Goal: Complete application form

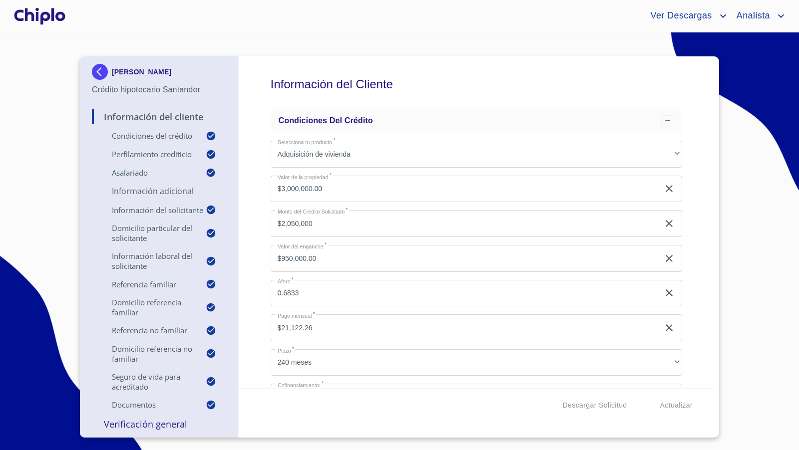
click at [699, 293] on div "Información del Cliente Condiciones del Crédito Selecciona tu producto   * Adqu…" at bounding box center [477, 222] width 476 height 332
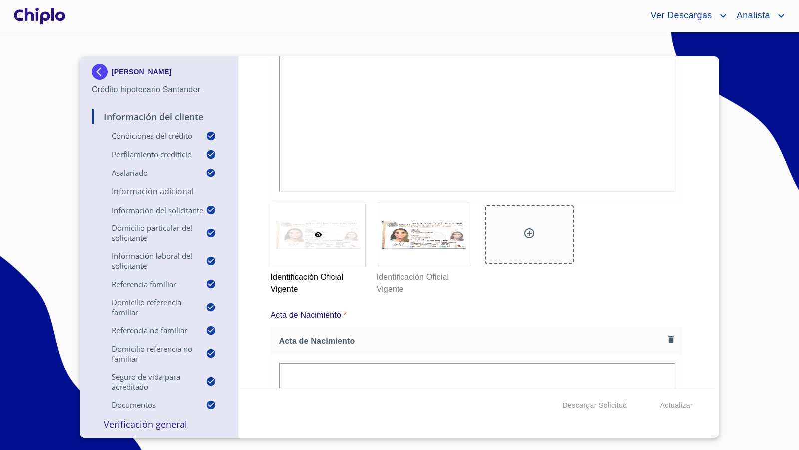
scroll to position [5287, 0]
click at [684, 235] on div "Identificación Oficial Vigente Identificación Oficial Vigente" at bounding box center [477, 250] width 424 height 105
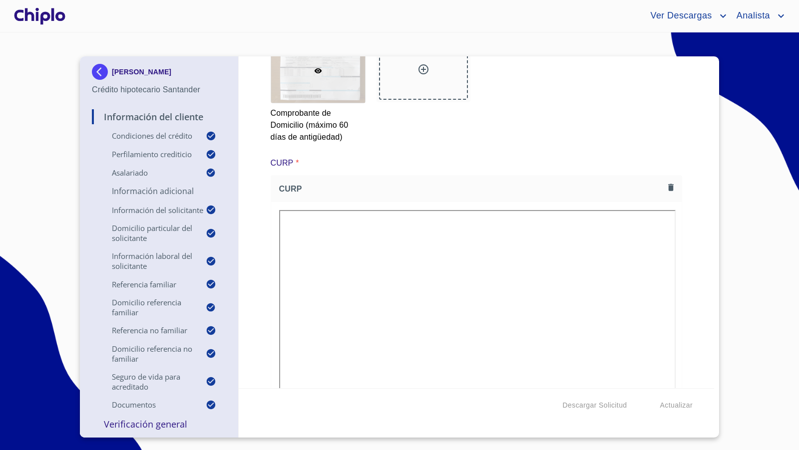
scroll to position [6059, 0]
click at [701, 253] on div "Información del Cliente Condiciones del Crédito Selecciona tu producto   * Adqu…" at bounding box center [477, 222] width 476 height 332
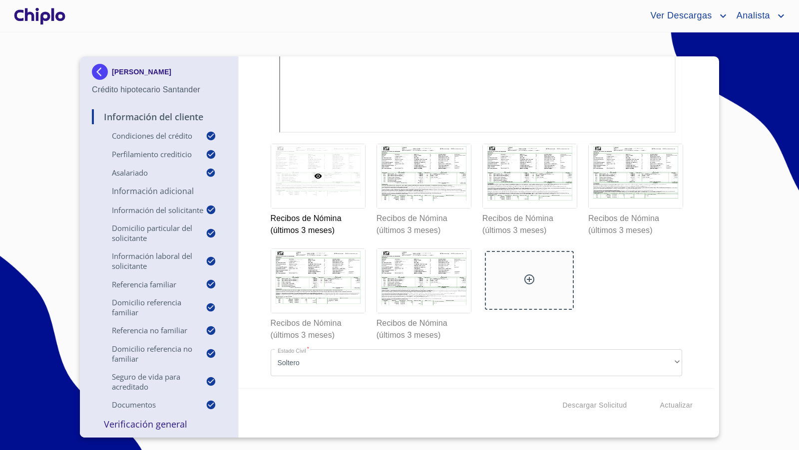
scroll to position [7616, 0]
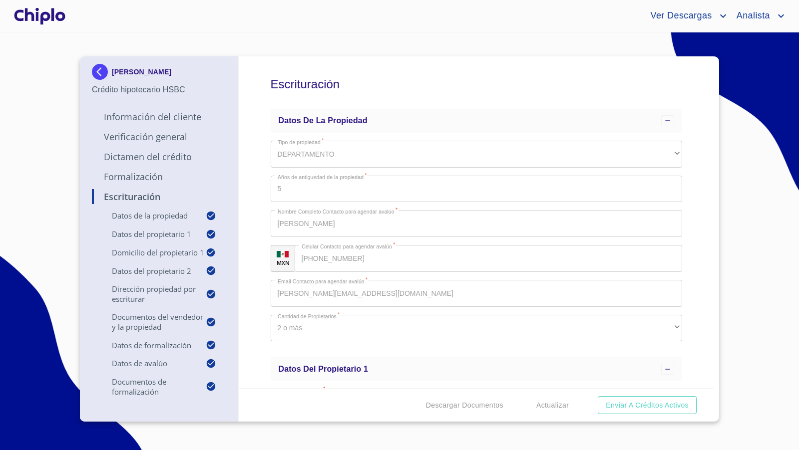
click at [251, 199] on div "Escrituración Datos de la propiedad Tipo de propiedad   * DEPARTAMENTO ​ Años d…" at bounding box center [477, 222] width 476 height 332
click at [253, 182] on div "Escrituración Datos de la propiedad Tipo de propiedad   * DEPARTAMENTO ​ Años d…" at bounding box center [477, 222] width 476 height 332
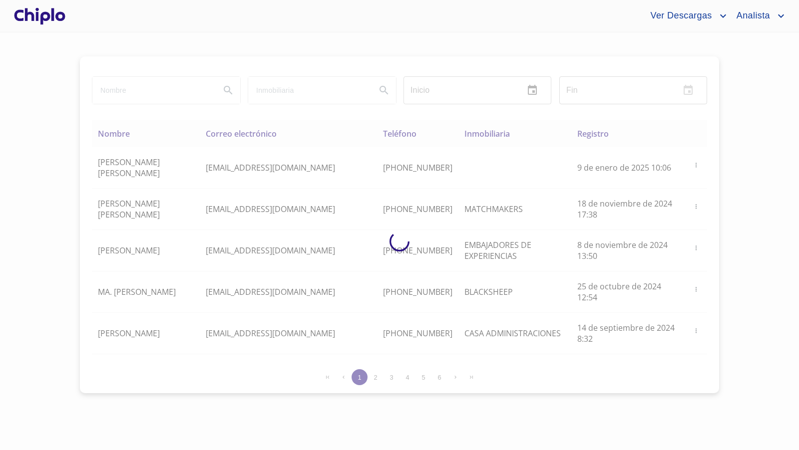
click at [45, 15] on div at bounding box center [39, 16] width 55 height 32
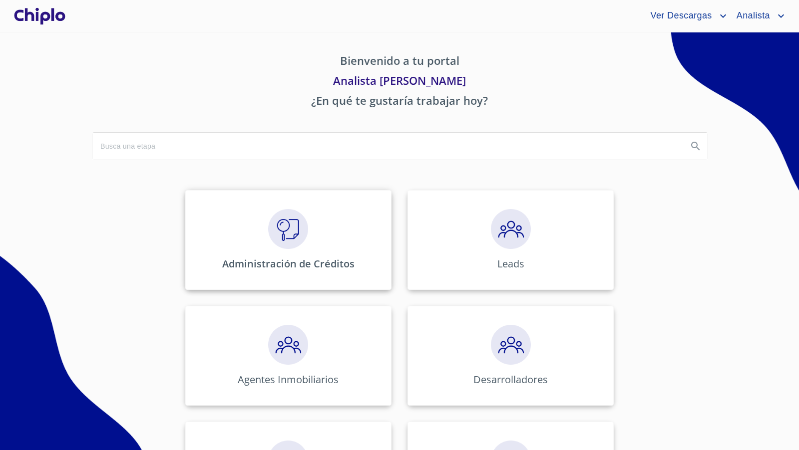
click at [300, 236] on img at bounding box center [288, 229] width 40 height 40
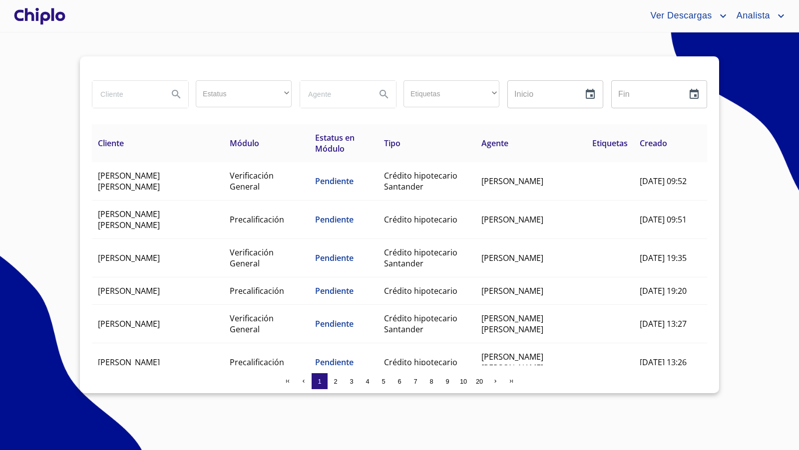
click at [133, 94] on input "search" at bounding box center [126, 94] width 68 height 27
type input "rafael"
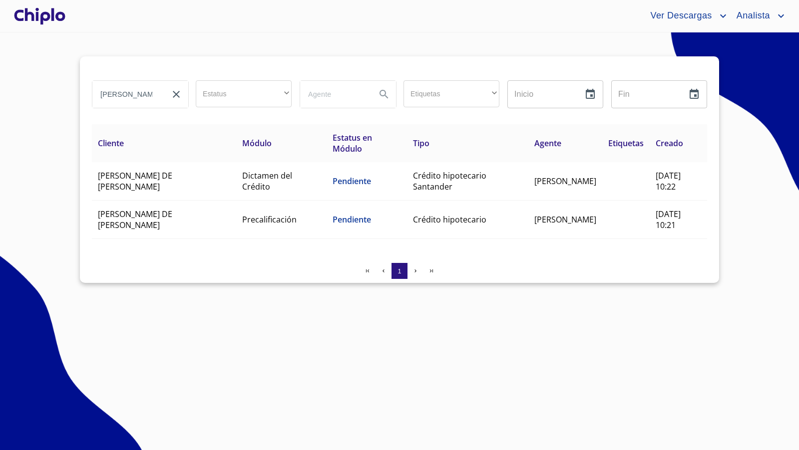
click at [49, 14] on div at bounding box center [39, 16] width 55 height 32
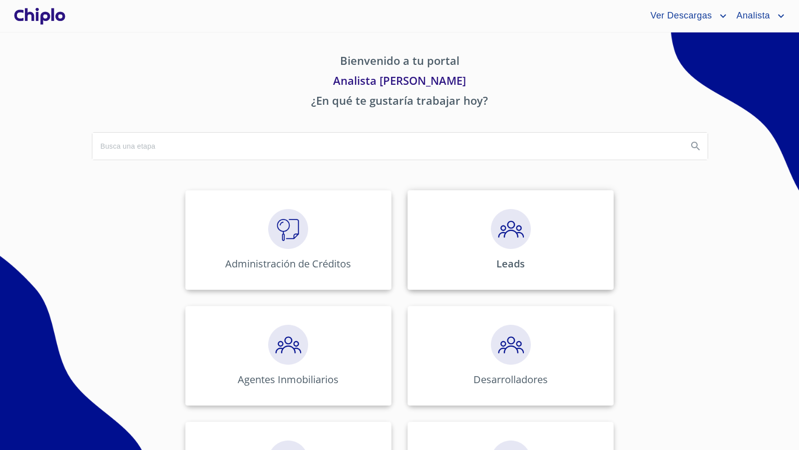
click at [505, 232] on img at bounding box center [511, 229] width 40 height 40
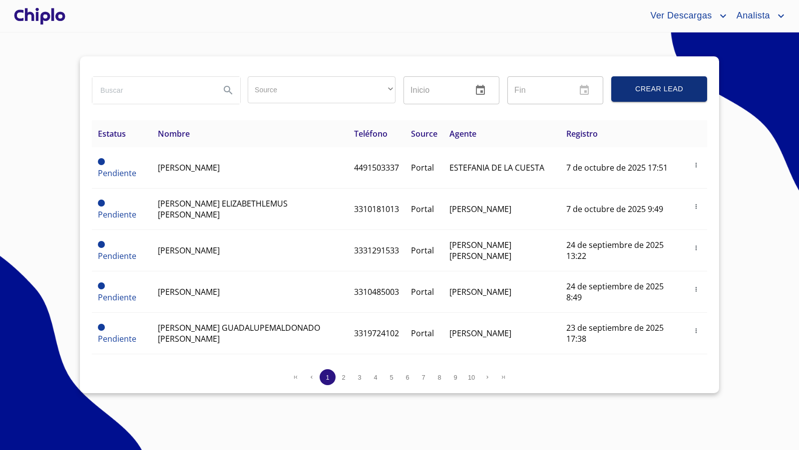
click at [141, 90] on input "search" at bounding box center [152, 90] width 120 height 27
type input "rafael"
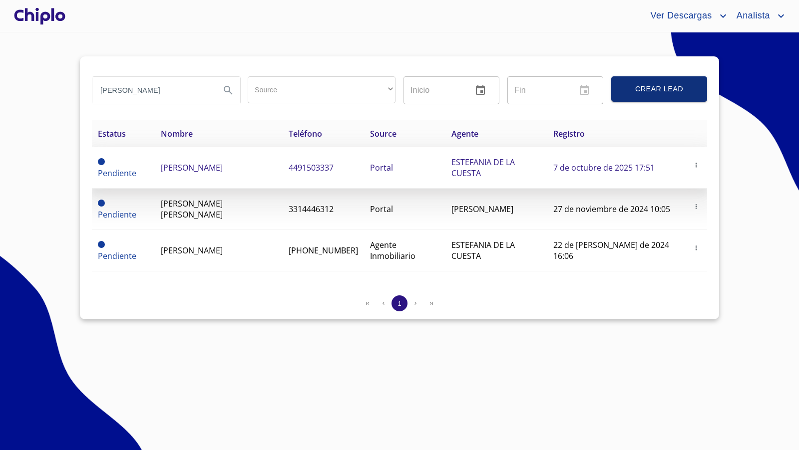
click at [201, 174] on td "RAFAEL REYES ROMAN" at bounding box center [219, 167] width 128 height 41
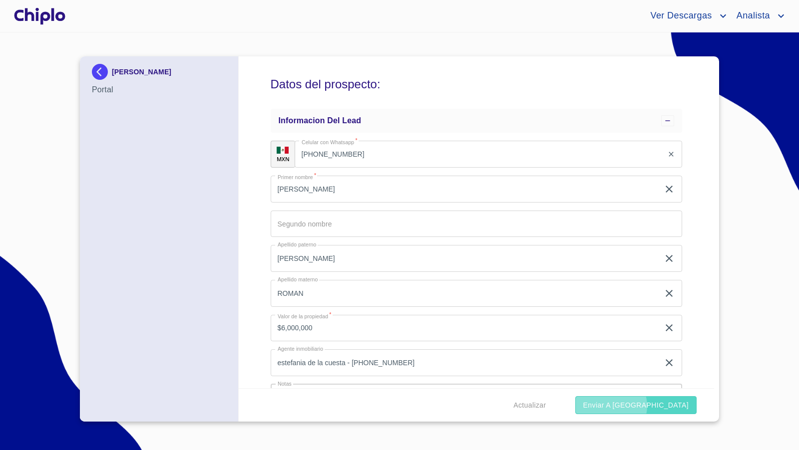
click at [665, 406] on span "Enviar a Chiplo" at bounding box center [635, 405] width 105 height 12
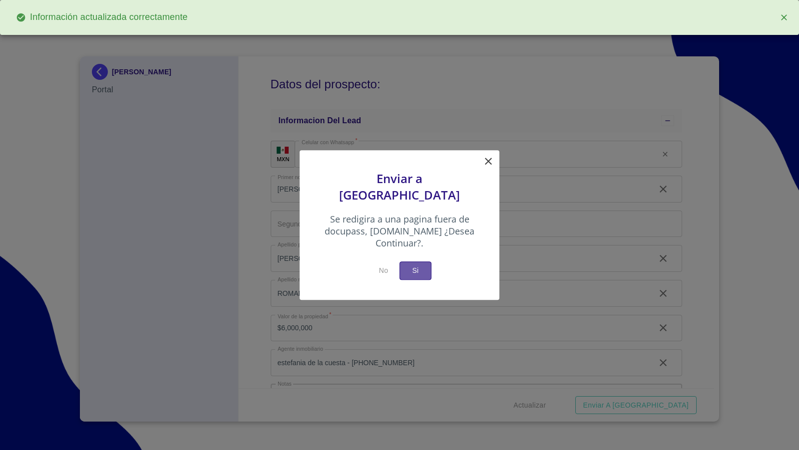
click at [419, 265] on span "Si" at bounding box center [415, 271] width 16 height 12
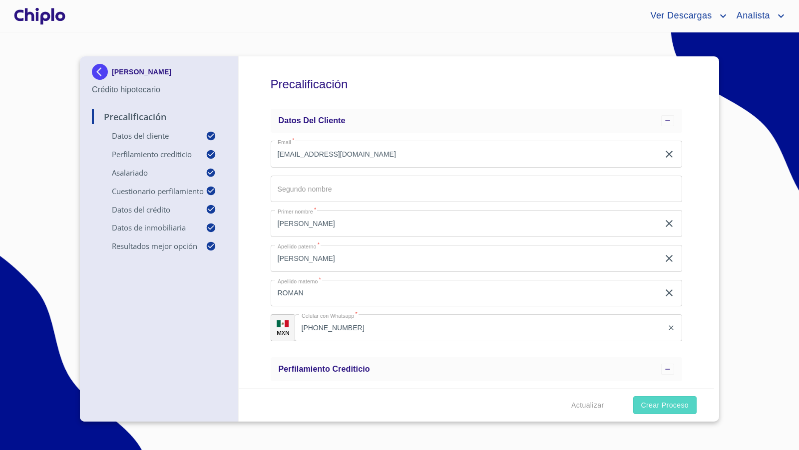
click at [658, 406] on span "Crear Proceso" at bounding box center [664, 405] width 47 height 12
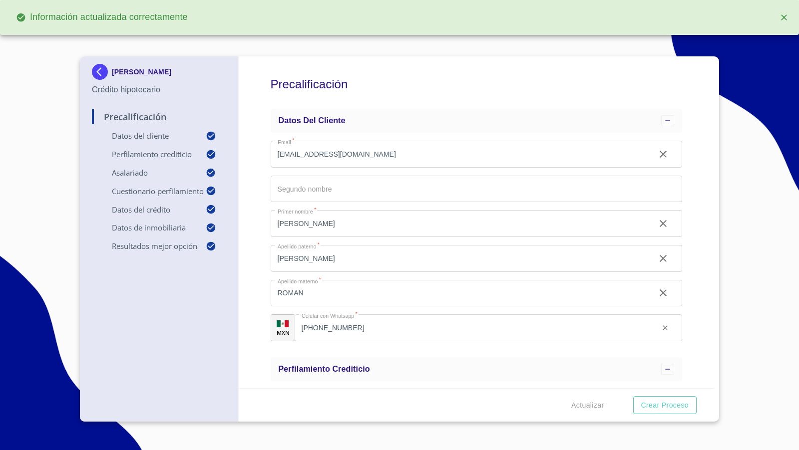
type input "0.43333333333333335"
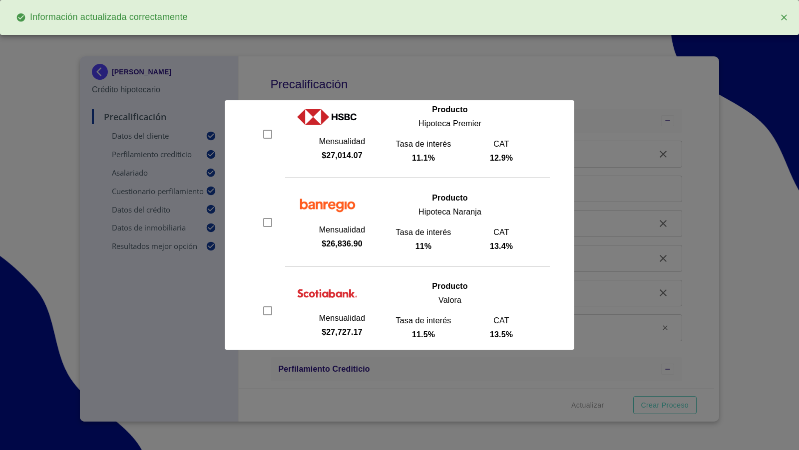
scroll to position [293, 0]
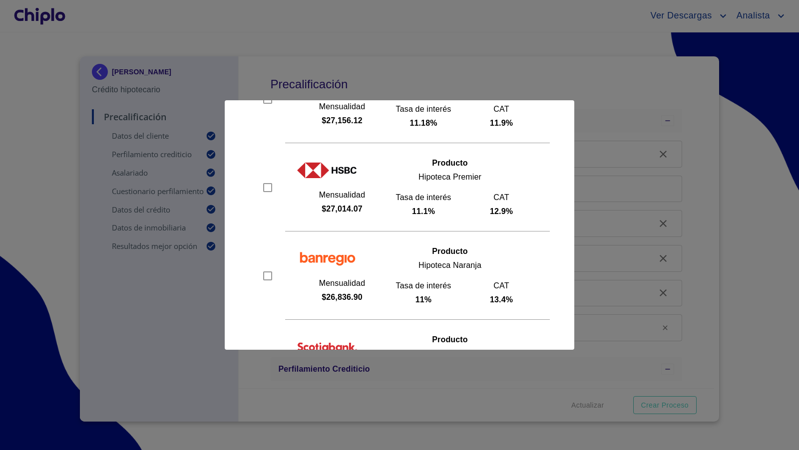
click at [267, 186] on input "checkbox" at bounding box center [267, 187] width 15 height 15
checkbox input "true"
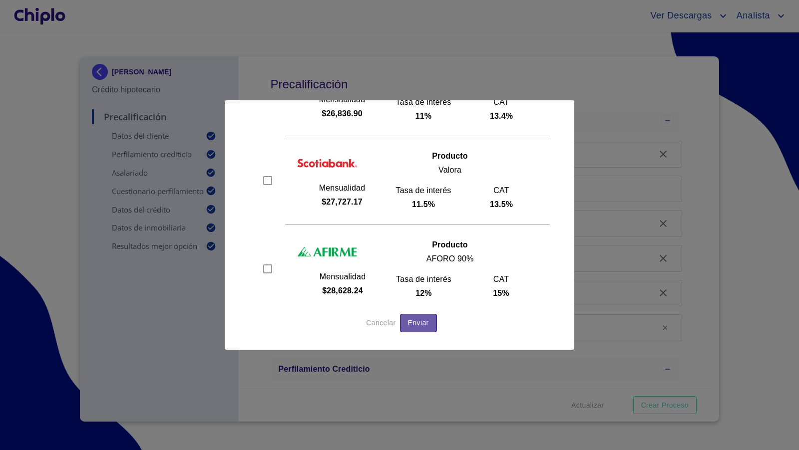
click at [416, 322] on span "Enviar" at bounding box center [418, 323] width 21 height 12
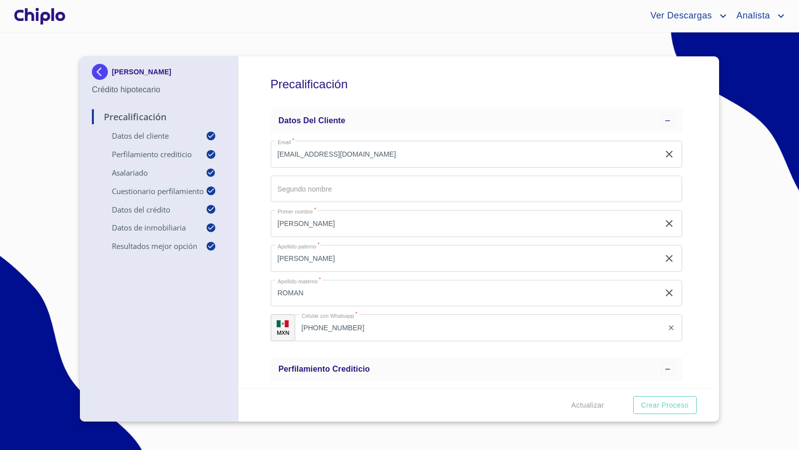
click at [48, 11] on div at bounding box center [39, 16] width 55 height 32
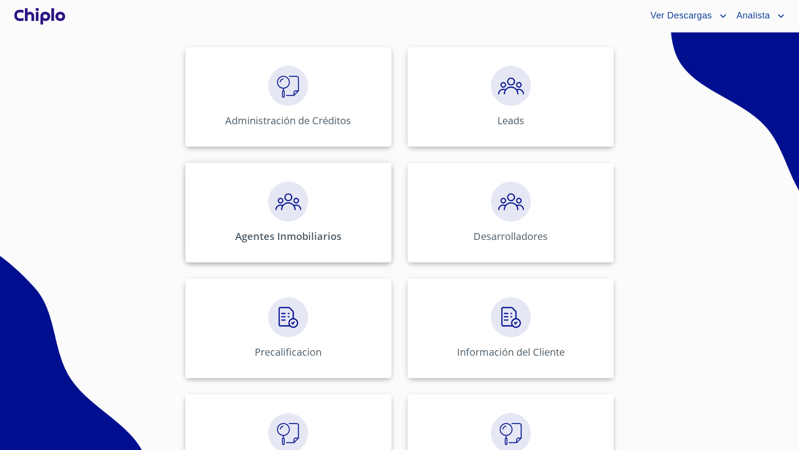
scroll to position [143, 0]
click at [543, 351] on p "Información del Cliente" at bounding box center [510, 351] width 114 height 13
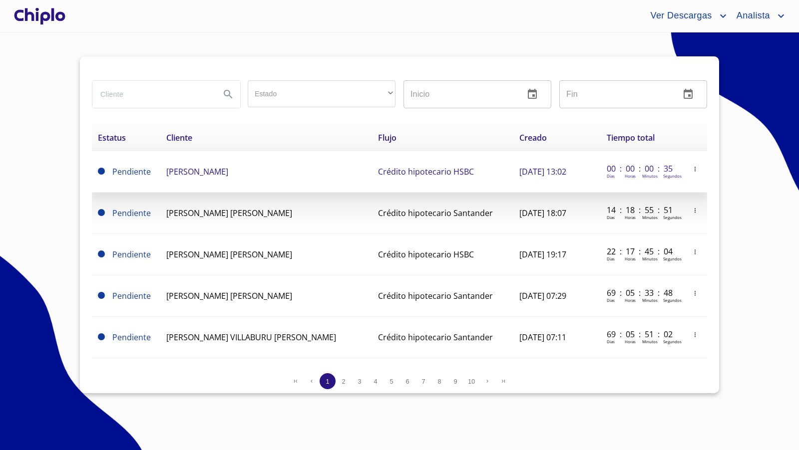
click at [213, 173] on span "RAFAEL REYES ROMAN" at bounding box center [197, 171] width 62 height 11
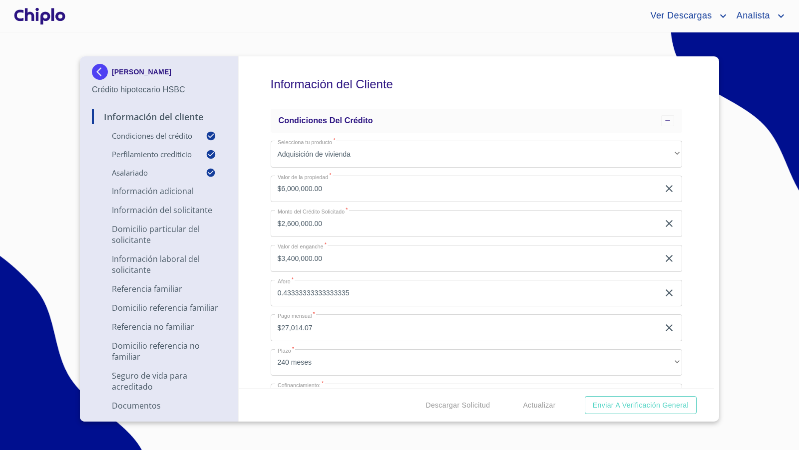
click at [691, 326] on div "Información del Cliente Condiciones del Crédito Selecciona tu producto   * Adqu…" at bounding box center [477, 222] width 476 height 332
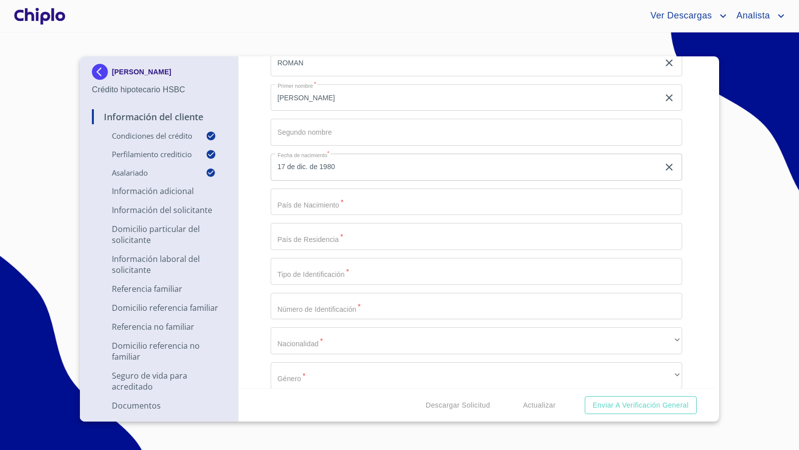
scroll to position [1114, 0]
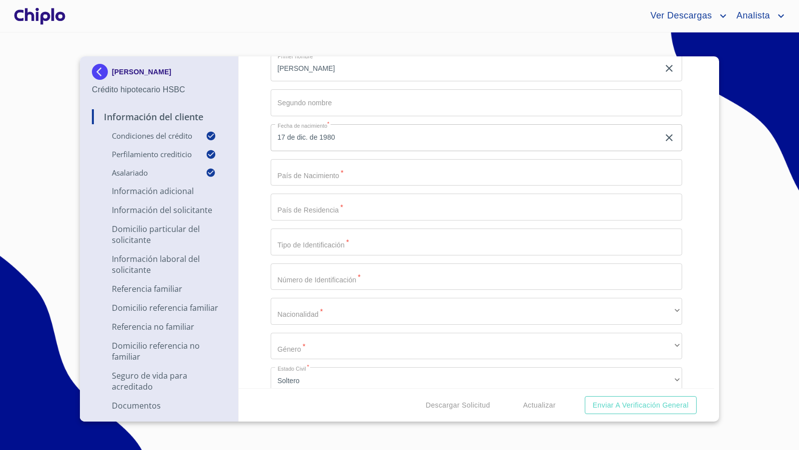
click at [423, 176] on input "Selecciona tu producto   *" at bounding box center [477, 172] width 412 height 27
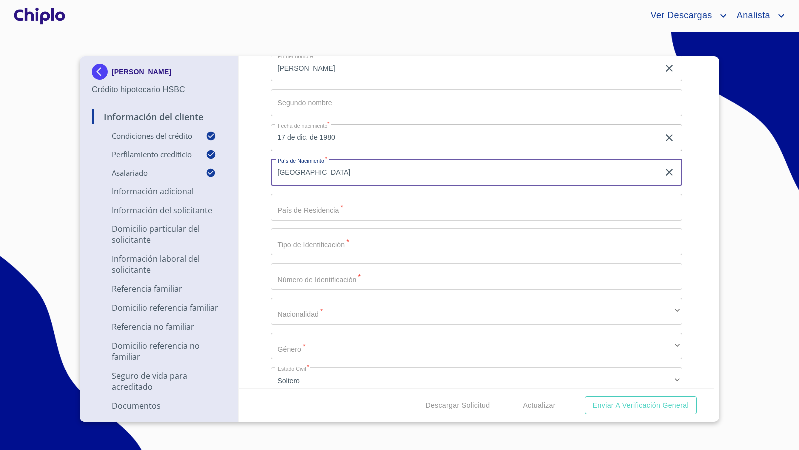
type input "[GEOGRAPHIC_DATA]"
click at [387, 204] on input "Selecciona tu producto   *" at bounding box center [477, 207] width 412 height 27
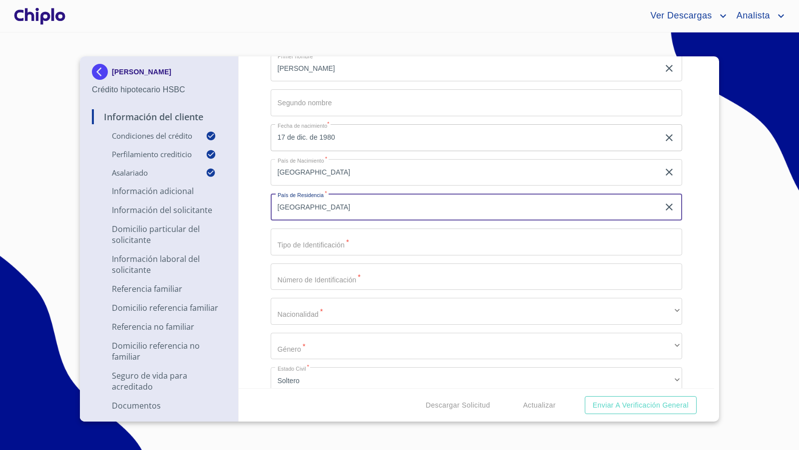
type input "[GEOGRAPHIC_DATA]"
click at [336, 246] on input "Selecciona tu producto   *" at bounding box center [477, 242] width 412 height 27
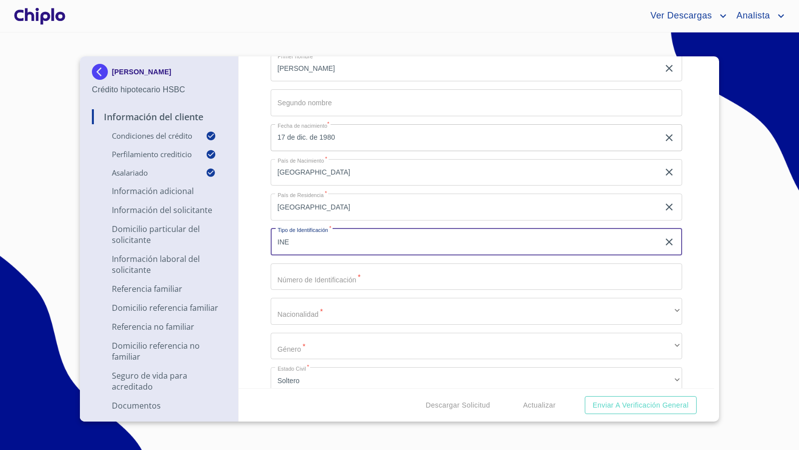
type input "INE"
click at [262, 244] on div "Información del Cliente Condiciones del Crédito Selecciona tu producto   * Adqu…" at bounding box center [477, 222] width 476 height 332
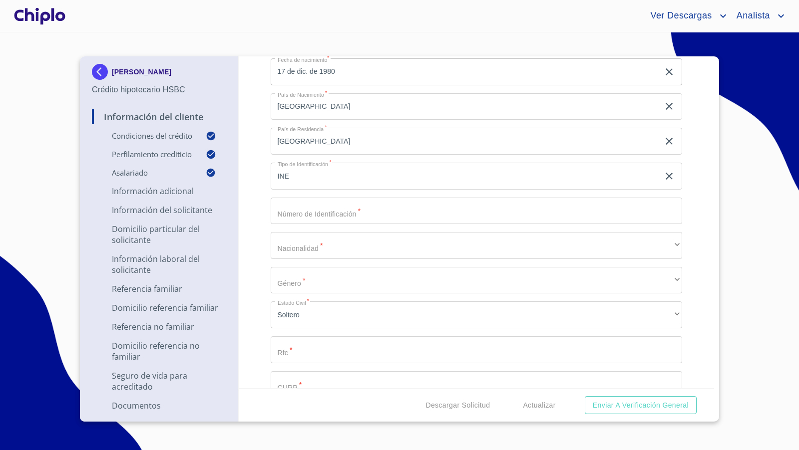
scroll to position [1229, 0]
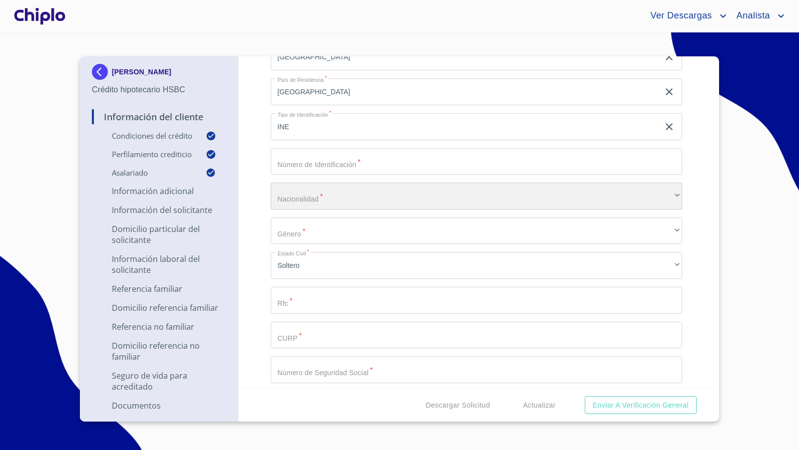
click at [304, 200] on div "​" at bounding box center [477, 196] width 412 height 27
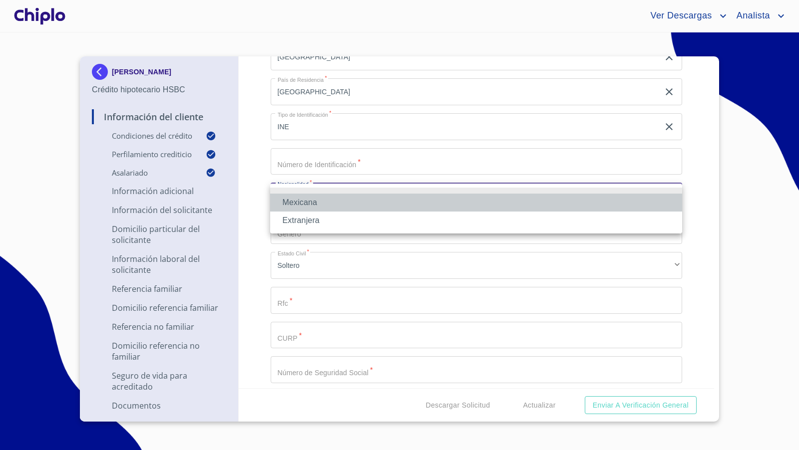
click at [303, 203] on li "Mexicana" at bounding box center [476, 203] width 412 height 18
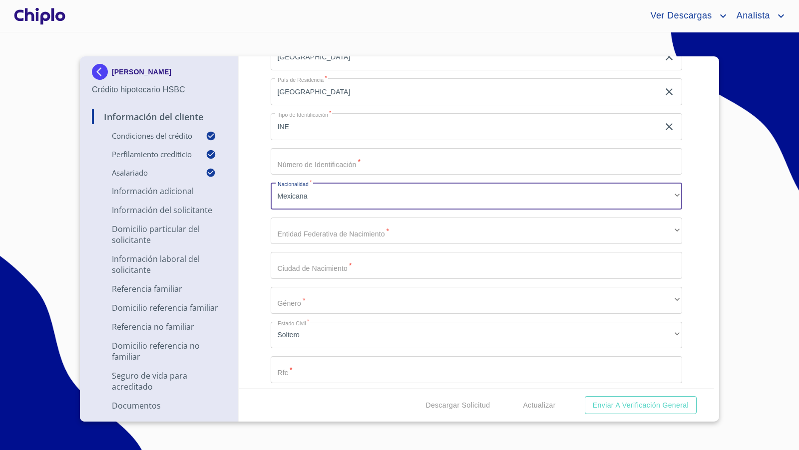
click at [255, 235] on div "Información del Cliente Condiciones del Crédito Selecciona tu producto   * Adqu…" at bounding box center [477, 222] width 476 height 332
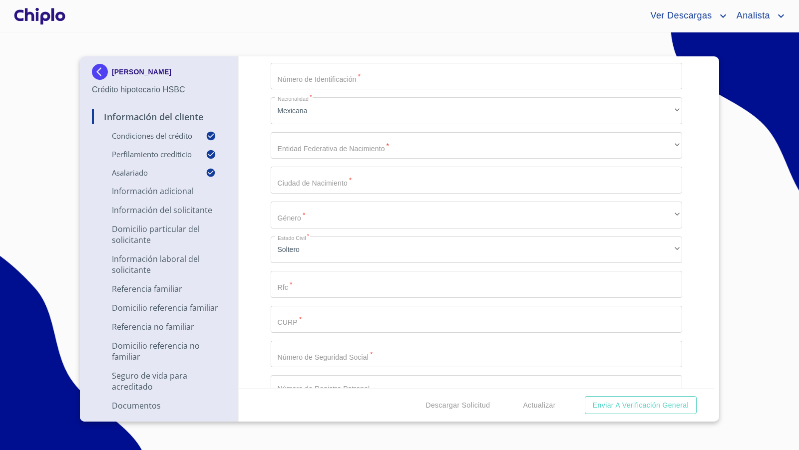
scroll to position [1315, 0]
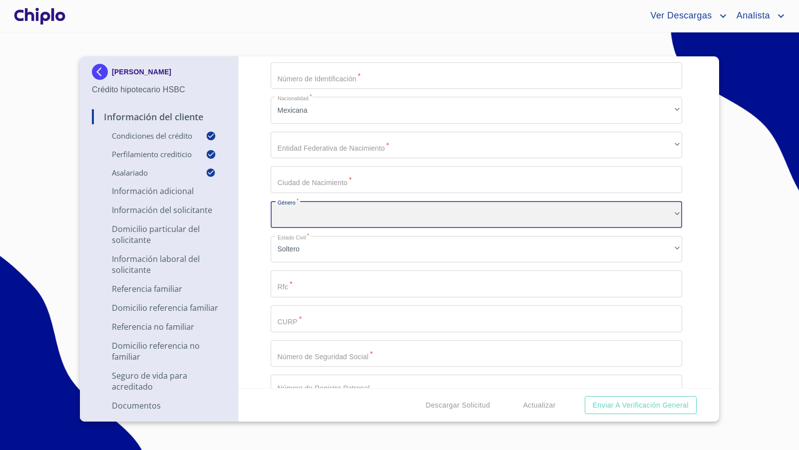
click at [287, 213] on div "​" at bounding box center [477, 214] width 412 height 27
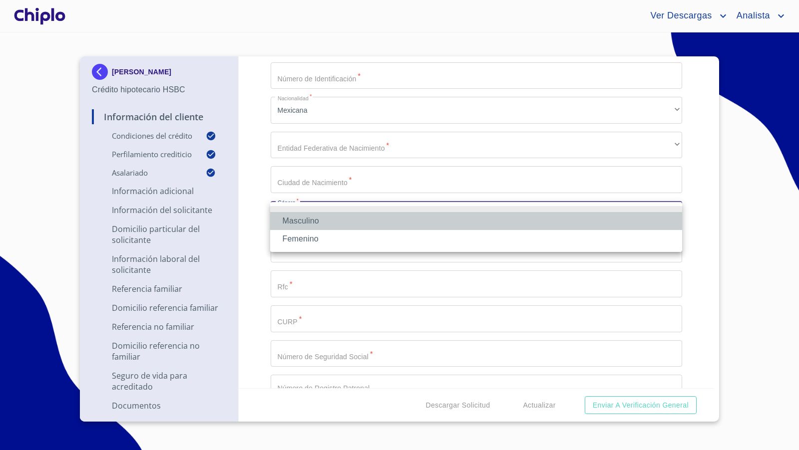
click at [289, 223] on li "Masculino" at bounding box center [476, 221] width 412 height 18
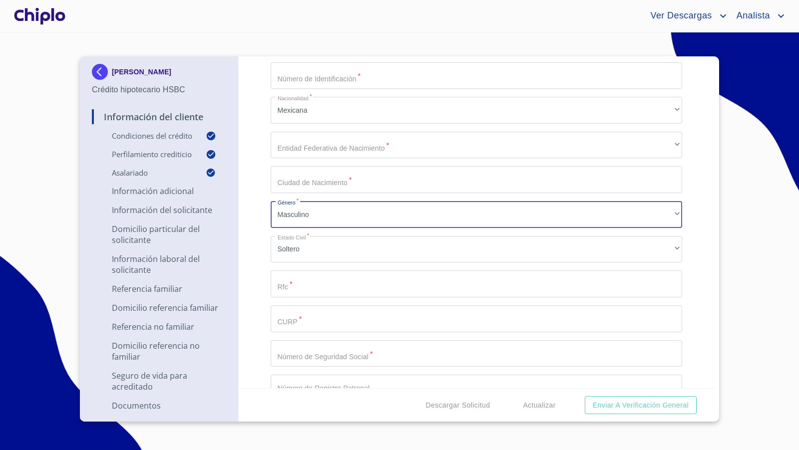
click at [255, 269] on div "Información del Cliente Condiciones del Crédito Selecciona tu producto   * Adqu…" at bounding box center [477, 222] width 476 height 332
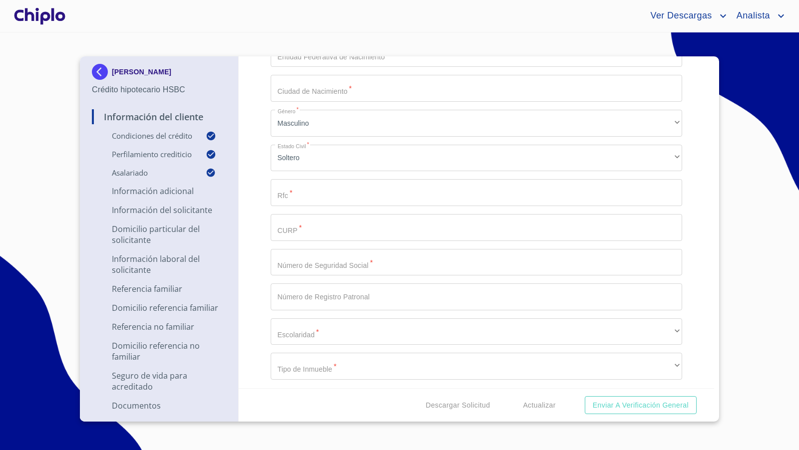
scroll to position [1409, 0]
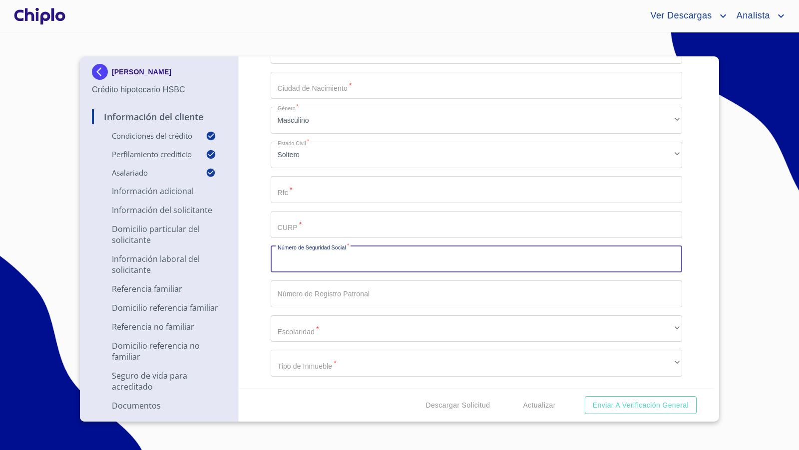
click at [313, 263] on input "Selecciona tu producto   *" at bounding box center [477, 259] width 412 height 27
paste input "51998009222"
type input "51998009222"
click at [255, 268] on div "Información del Cliente Condiciones del Crédito Selecciona tu producto   * Adqu…" at bounding box center [477, 222] width 476 height 332
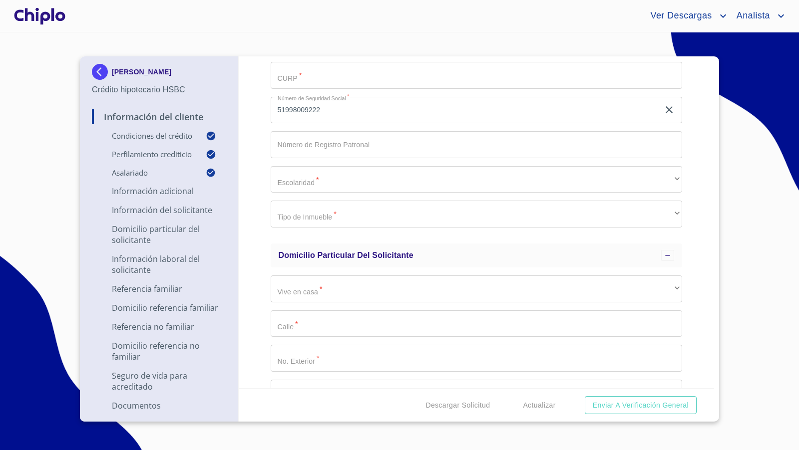
scroll to position [1561, 0]
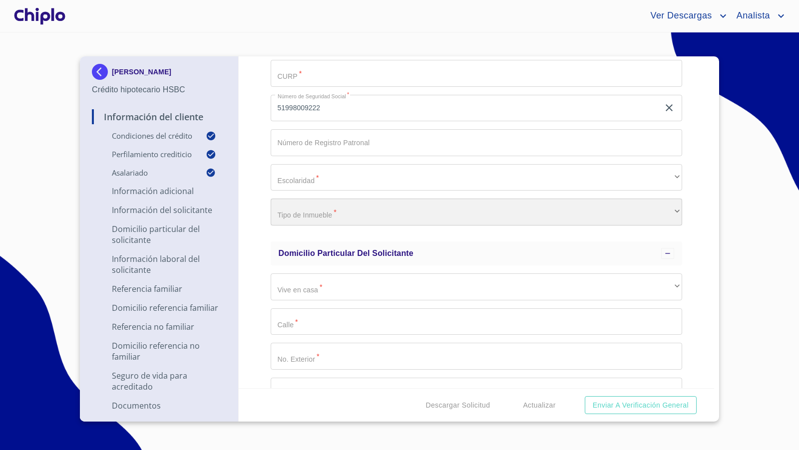
click at [299, 214] on div "​" at bounding box center [477, 212] width 412 height 27
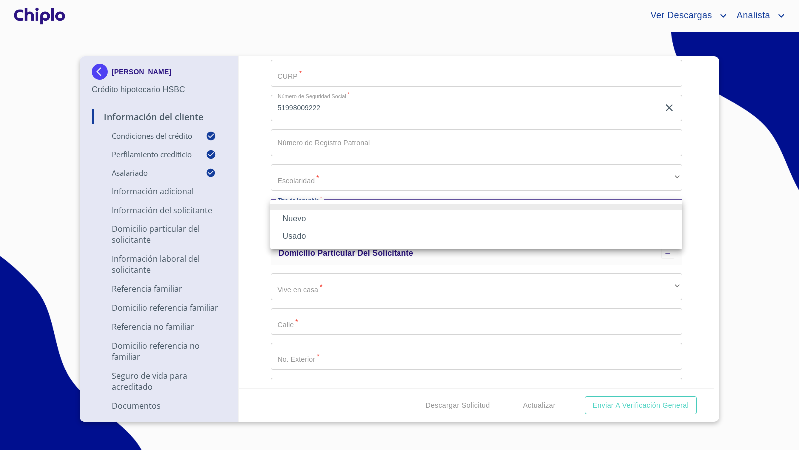
click at [299, 215] on li "Nuevo" at bounding box center [476, 219] width 412 height 18
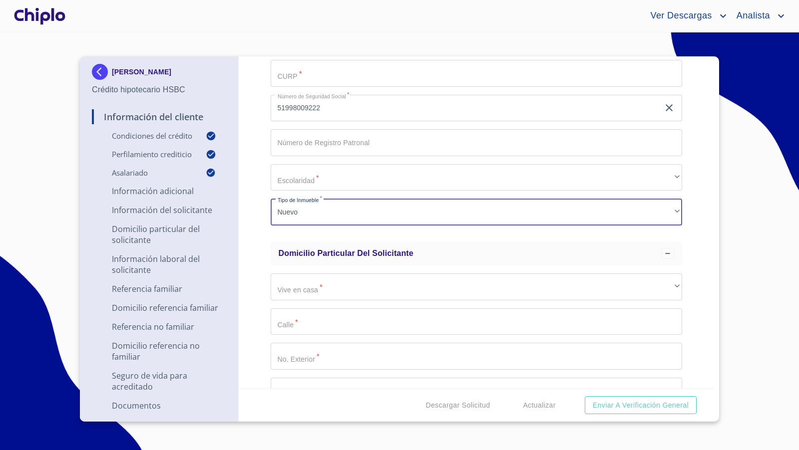
click at [259, 225] on div "Información del Cliente Condiciones del Crédito Selecciona tu producto   * Adqu…" at bounding box center [477, 222] width 476 height 332
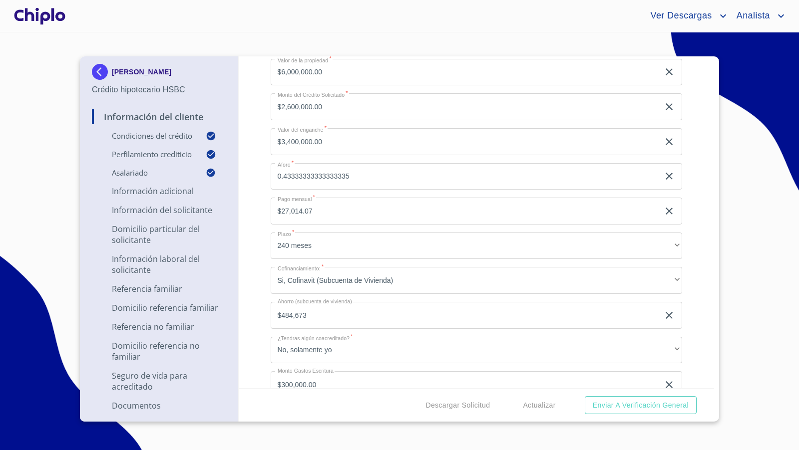
scroll to position [0, 0]
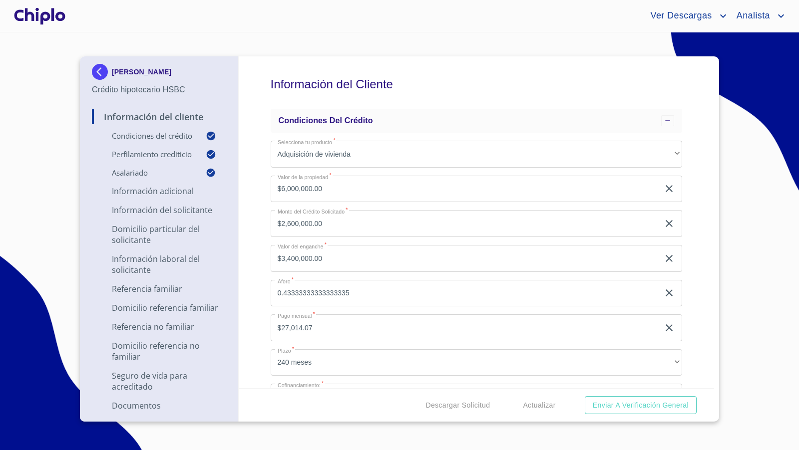
click at [45, 13] on div at bounding box center [39, 16] width 55 height 32
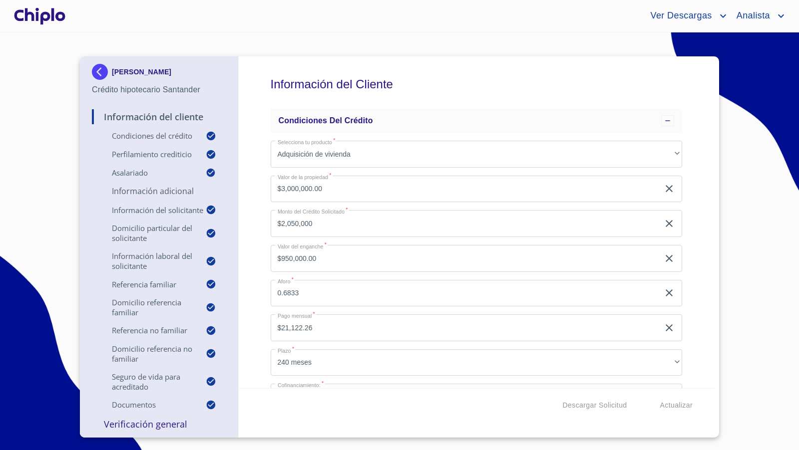
click at [253, 219] on div "Información del Cliente Condiciones del Crédito Selecciona tu producto   * Adqu…" at bounding box center [477, 222] width 476 height 332
copy p "[PERSON_NAME]"
drag, startPoint x: 154, startPoint y: 79, endPoint x: 129, endPoint y: 36, distance: 49.4
click at [129, 36] on section "[PERSON_NAME] Crédito hipotecario Santander Información del Cliente Condiciones…" at bounding box center [399, 241] width 799 height 418
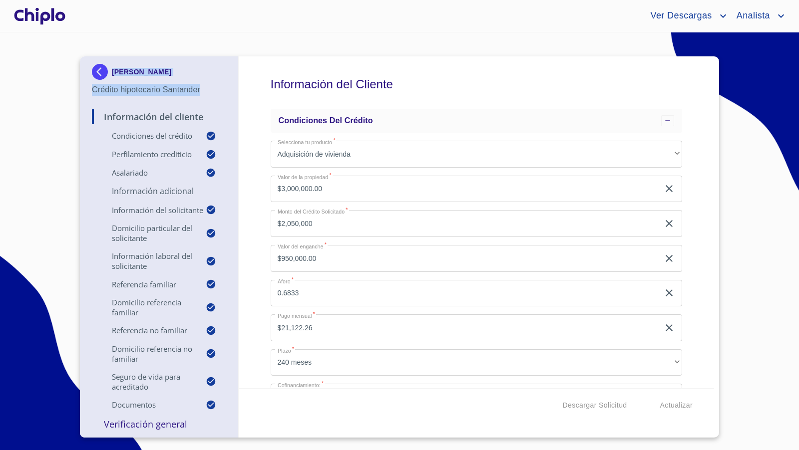
copy div "[PERSON_NAME] Crédito hipotecario Santander"
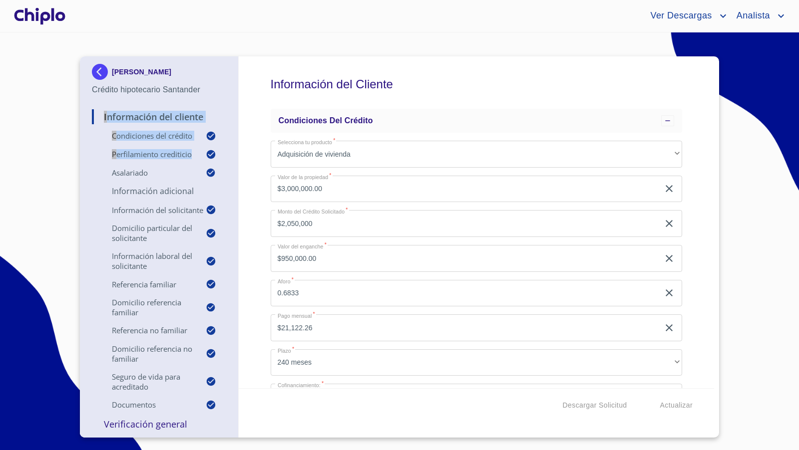
drag, startPoint x: 209, startPoint y: 92, endPoint x: 26, endPoint y: 160, distance: 194.4
click at [26, 160] on section "[PERSON_NAME] Crédito hipotecario Santander Información del Cliente Condiciones…" at bounding box center [399, 241] width 799 height 418
click at [252, 281] on div "Información del Cliente Condiciones del Crédito Selecciona tu producto   * Adqu…" at bounding box center [477, 222] width 476 height 332
click at [703, 281] on div "Información del Cliente Condiciones del Crédito Selecciona tu producto   * Adqu…" at bounding box center [477, 222] width 476 height 332
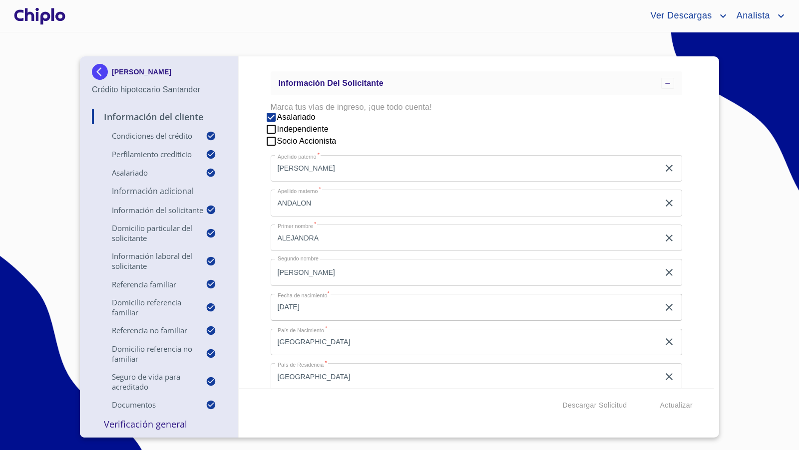
scroll to position [958, 0]
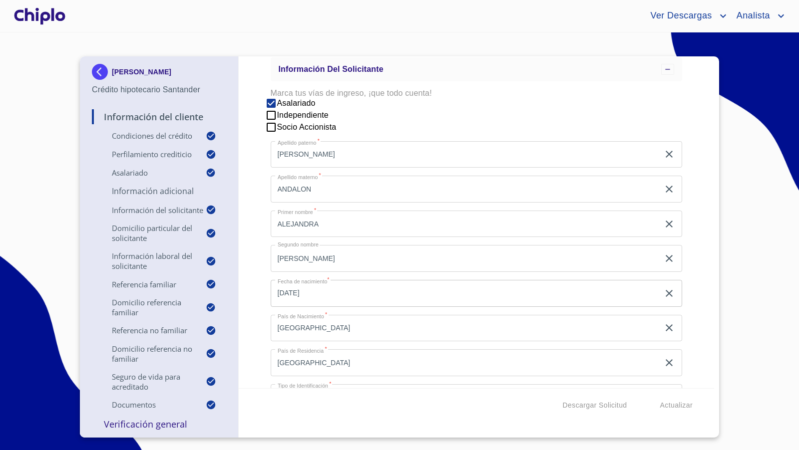
click at [701, 212] on div "Información del Cliente Condiciones del Crédito Selecciona tu producto   * Adqu…" at bounding box center [477, 222] width 476 height 332
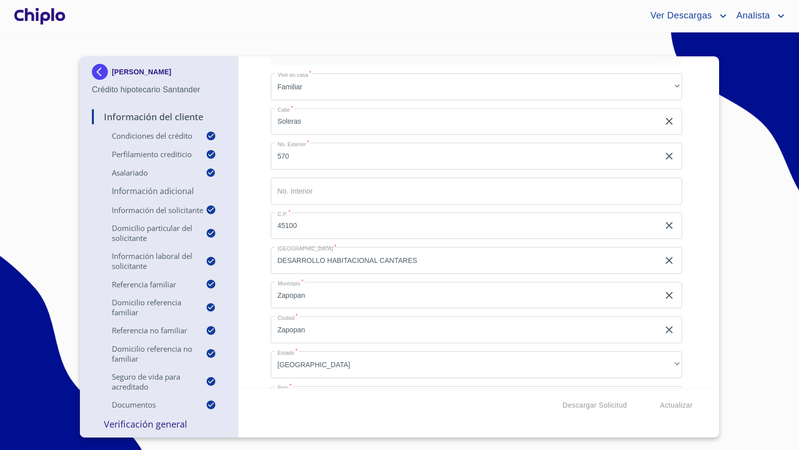
scroll to position [1758, 0]
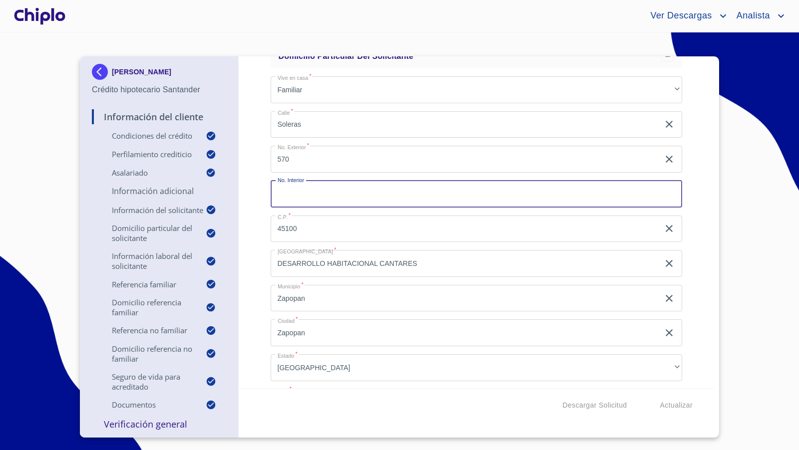
click at [289, 191] on input "Selecciona tu producto   *" at bounding box center [477, 194] width 412 height 27
type input "90"
click at [693, 244] on div "Información del Cliente Condiciones del Crédito Selecciona tu producto   * Adqu…" at bounding box center [477, 222] width 476 height 332
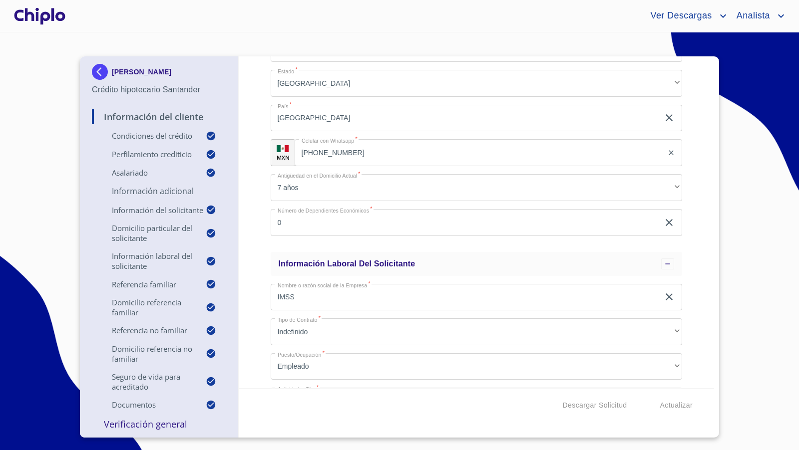
scroll to position [2043, 0]
click at [689, 289] on div "Información del Cliente Condiciones del Crédito Selecciona tu producto   * Adqu…" at bounding box center [477, 222] width 476 height 332
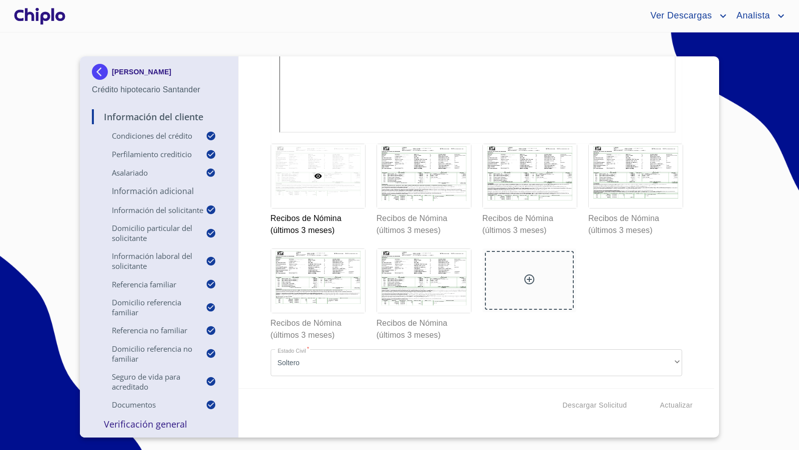
scroll to position [7646, 0]
click at [421, 208] on div at bounding box center [424, 176] width 94 height 64
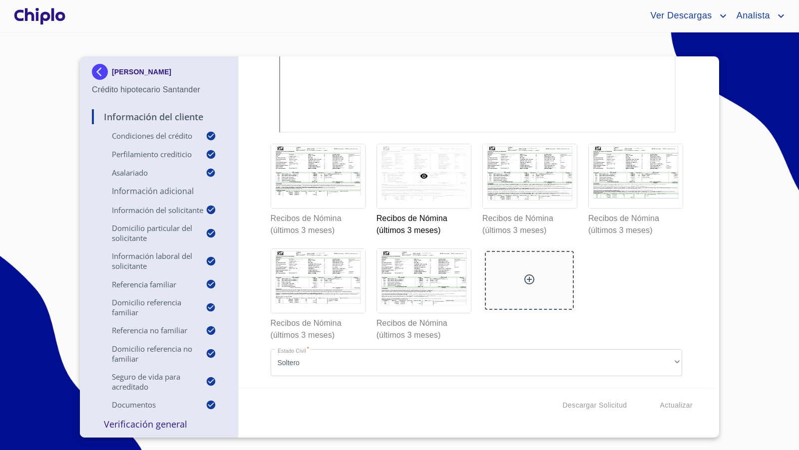
scroll to position [7, 0]
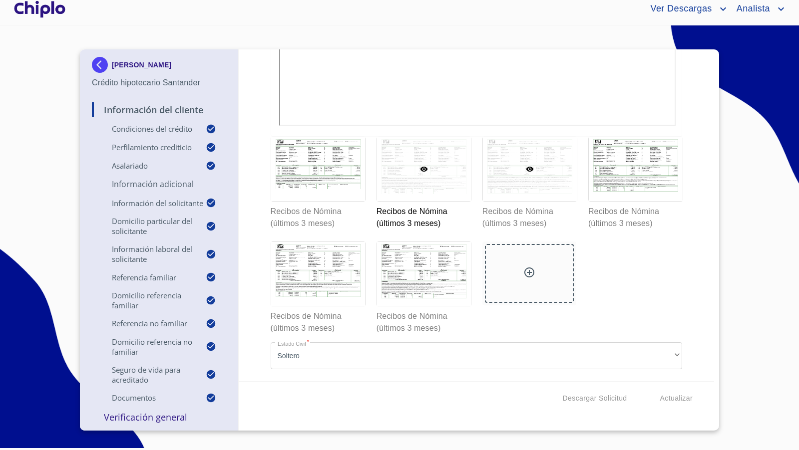
click at [552, 201] on div at bounding box center [530, 169] width 94 height 64
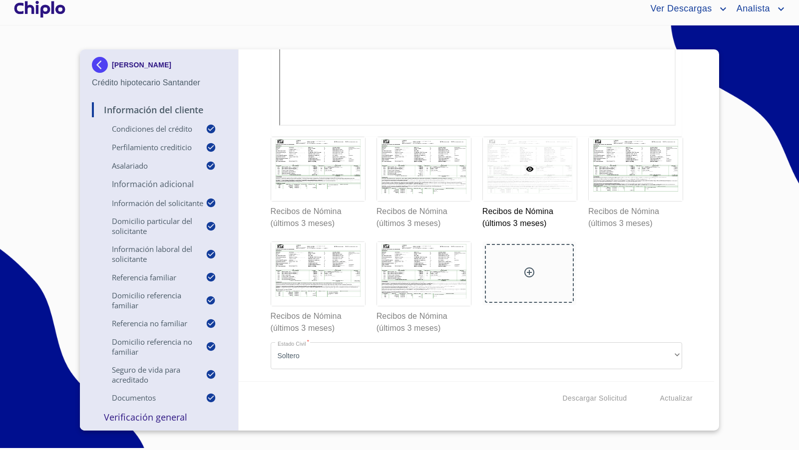
scroll to position [7640, 0]
click at [652, 201] on div at bounding box center [635, 169] width 94 height 64
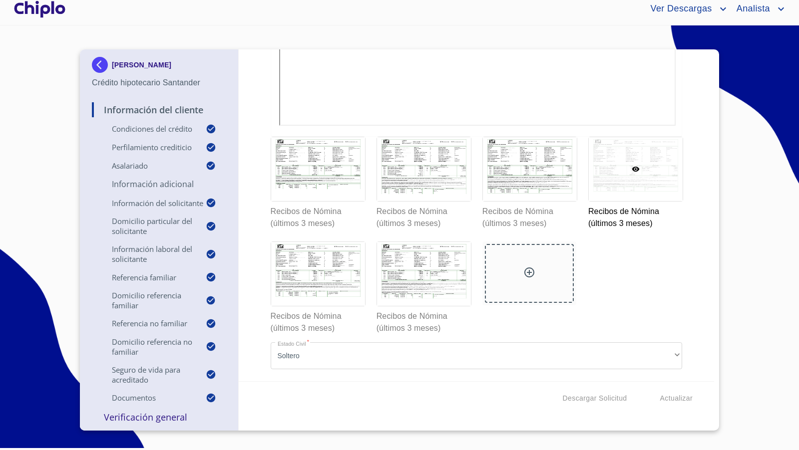
scroll to position [7543, 0]
click at [336, 306] on div at bounding box center [318, 274] width 94 height 64
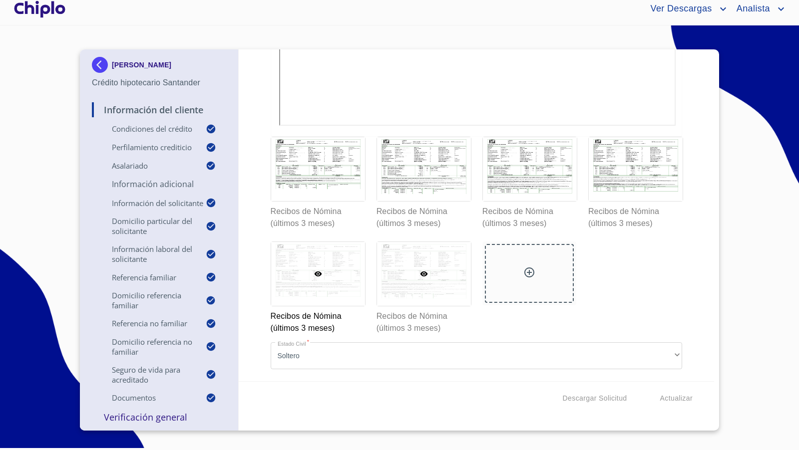
click at [456, 304] on div at bounding box center [424, 274] width 94 height 64
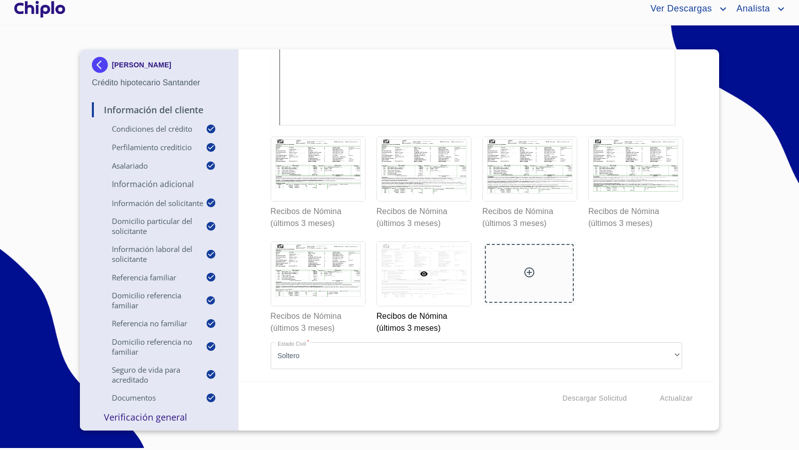
scroll to position [7718, 0]
click at [697, 312] on div "Información del Cliente Condiciones del Crédito Selecciona tu producto   * Adqu…" at bounding box center [477, 215] width 476 height 332
drag, startPoint x: 209, startPoint y: 84, endPoint x: 60, endPoint y: 159, distance: 166.3
click at [60, 159] on section "[PERSON_NAME] Crédito hipotecario Santander Información del Cliente Condiciones…" at bounding box center [399, 234] width 799 height 418
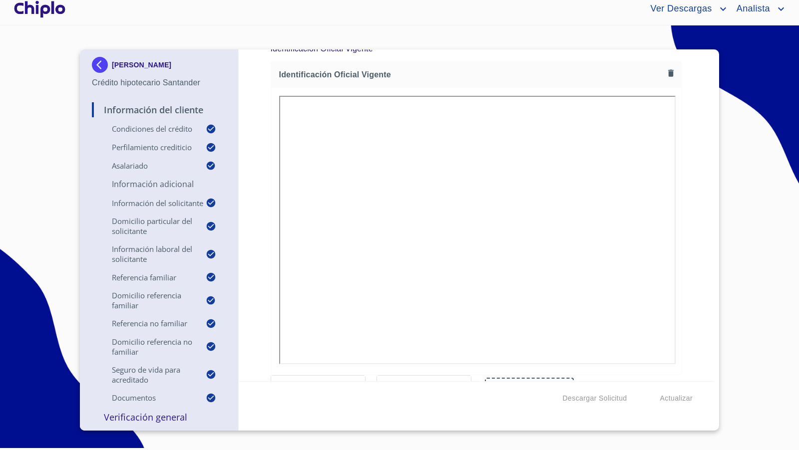
scroll to position [5102, 0]
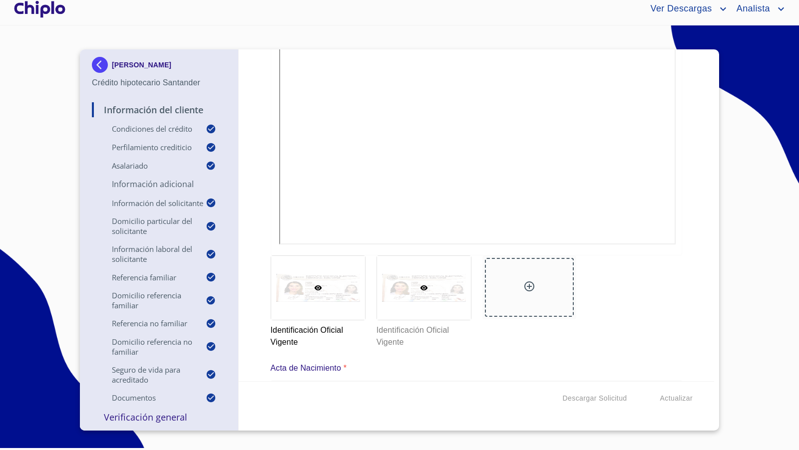
click at [441, 288] on div at bounding box center [424, 288] width 94 height 64
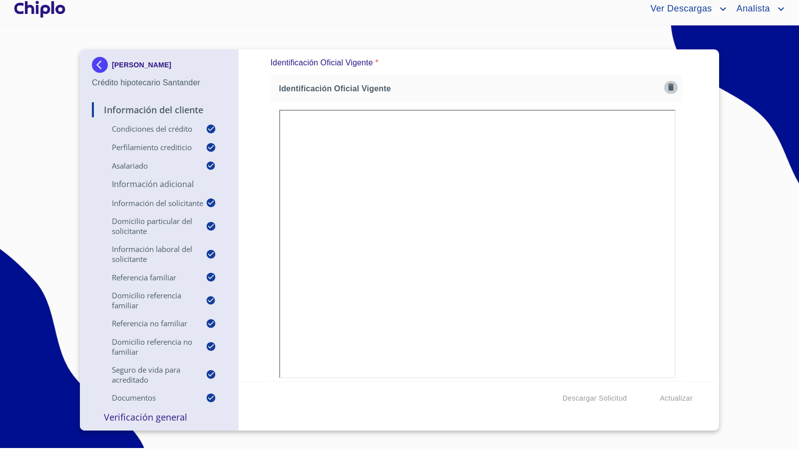
click at [669, 88] on icon "button" at bounding box center [670, 86] width 9 height 9
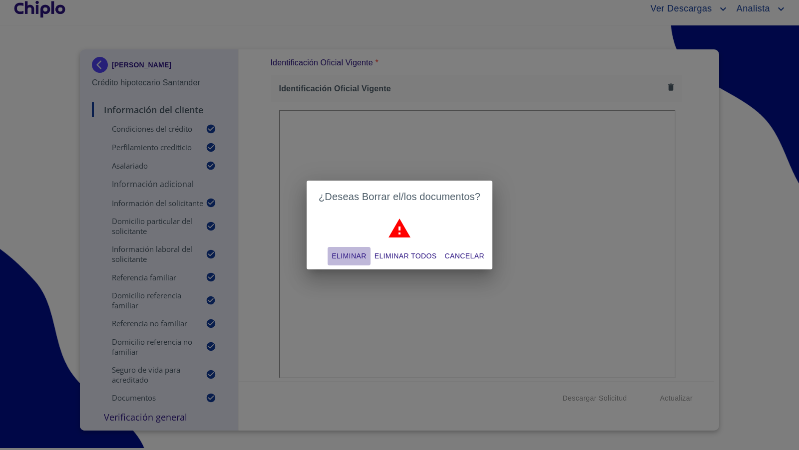
click at [340, 259] on span "Eliminar" at bounding box center [348, 256] width 34 height 12
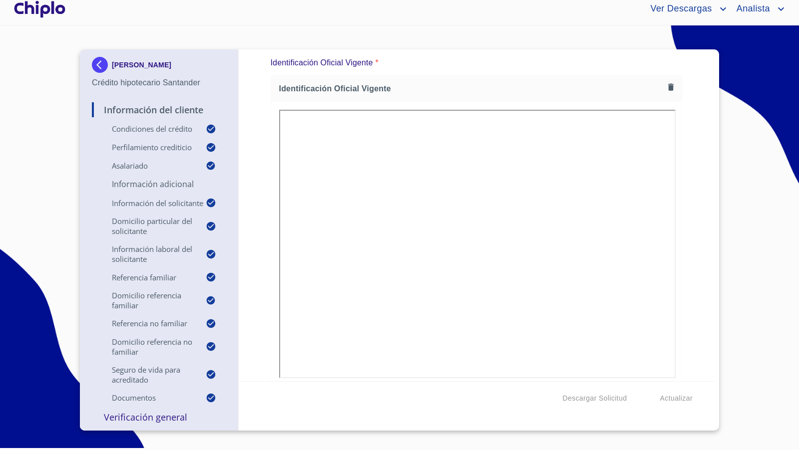
click at [683, 235] on div "Información del Cliente Condiciones del Crédito Selecciona tu producto   * Adqu…" at bounding box center [477, 215] width 476 height 332
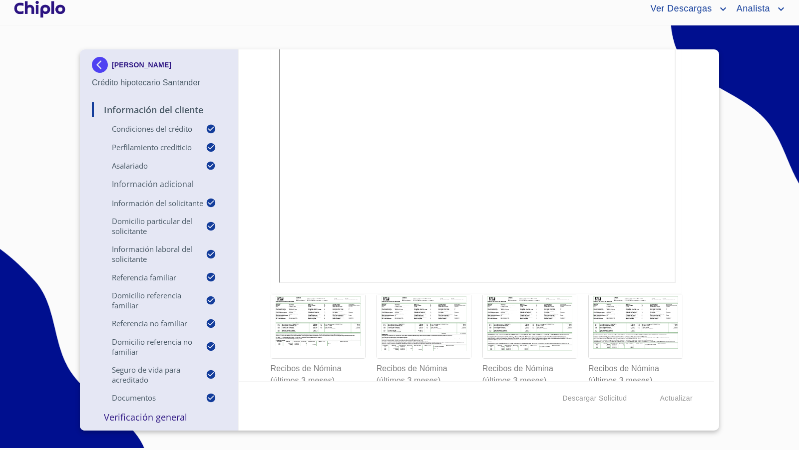
scroll to position [7131, 0]
click at [698, 195] on div "Información del Cliente Condiciones del Crédito Selecciona tu producto   * Adqu…" at bounding box center [477, 215] width 476 height 332
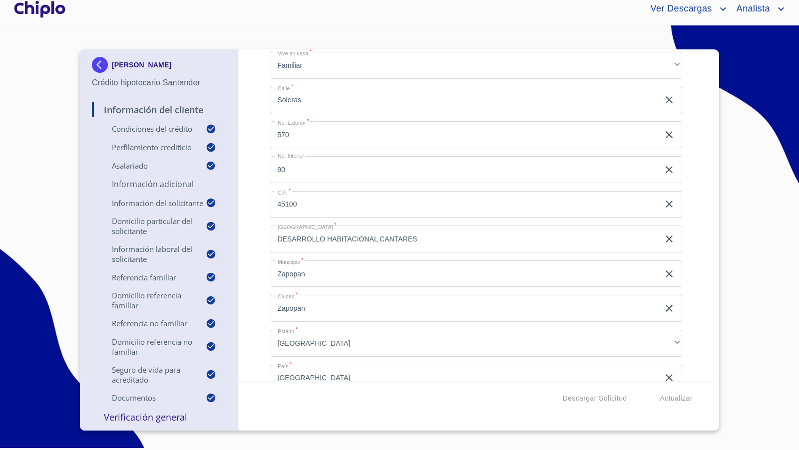
scroll to position [1772, 0]
click at [259, 184] on div "Información del Cliente Condiciones del Crédito Selecciona tu producto   * Adqu…" at bounding box center [477, 215] width 476 height 332
click at [704, 131] on div "Información del Cliente Condiciones del Crédito Selecciona tu producto   * Adqu…" at bounding box center [477, 215] width 476 height 332
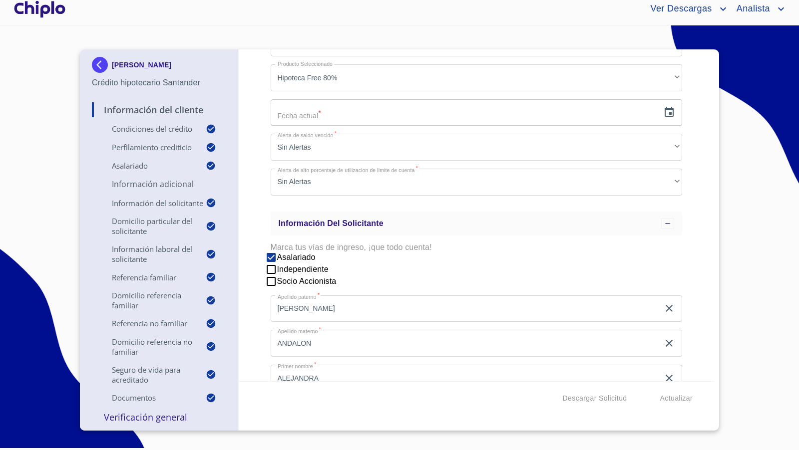
scroll to position [795, 0]
click at [696, 248] on div "Información del Cliente Condiciones del Crédito Selecciona tu producto   * Adqu…" at bounding box center [477, 215] width 476 height 332
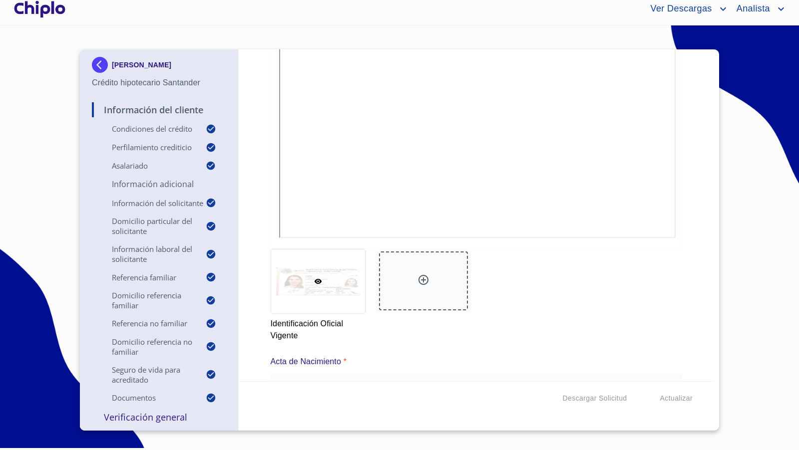
scroll to position [5732, 0]
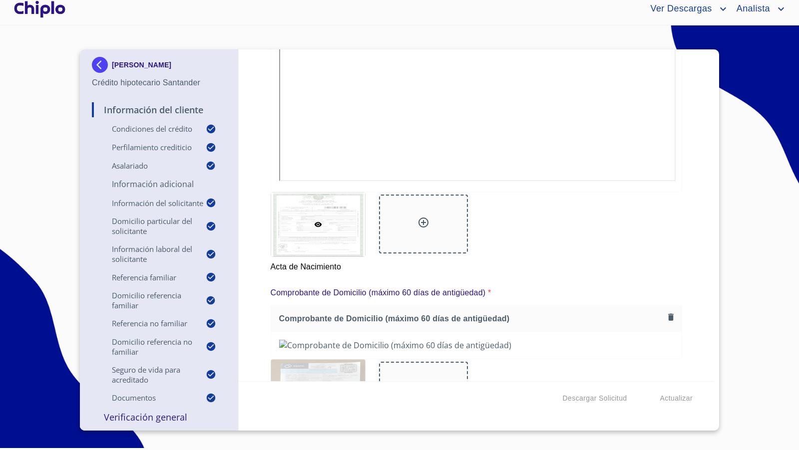
click at [150, 420] on p "Verificación General" at bounding box center [159, 417] width 134 height 12
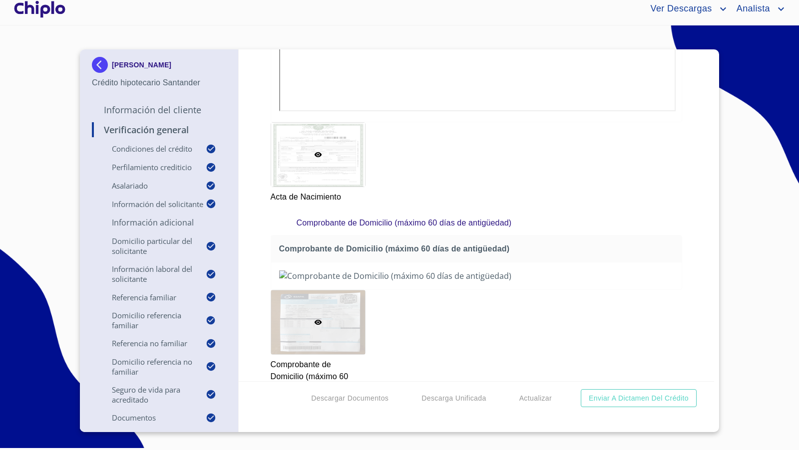
click at [700, 325] on div "Verificación General Condiciones del Crédito Selecciona tu producto   * Adquisi…" at bounding box center [477, 215] width 476 height 332
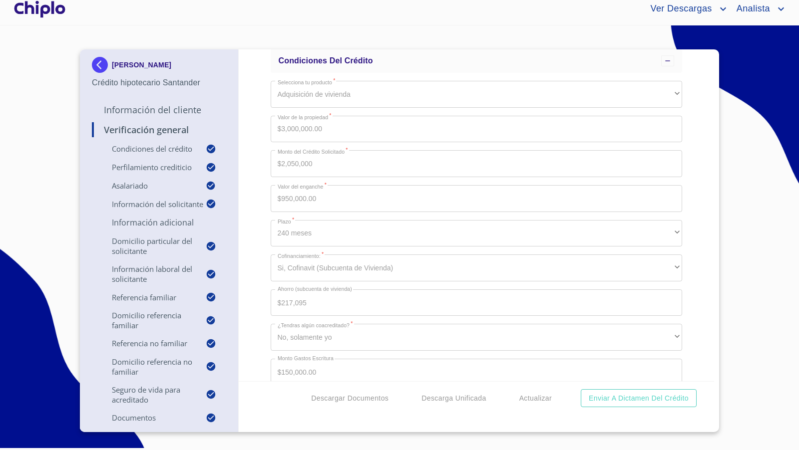
scroll to position [53, 0]
click at [264, 149] on div "Verificación General Condiciones del Crédito Selecciona tu producto   * Adquisi…" at bounding box center [477, 215] width 476 height 332
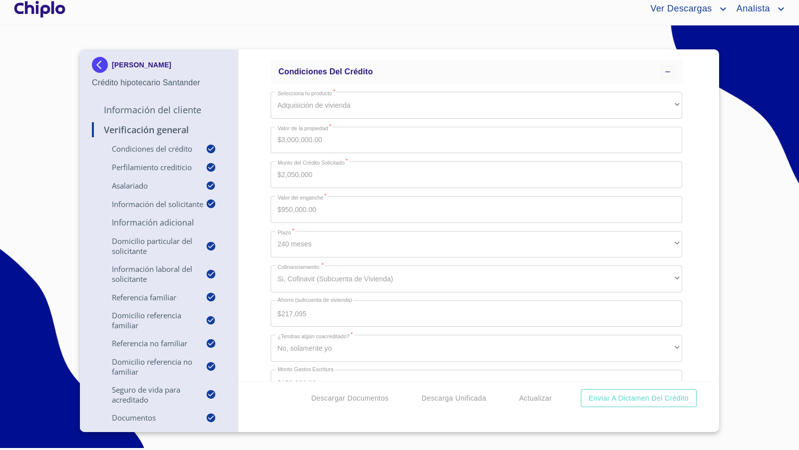
scroll to position [43, 0]
copy p "[PERSON_NAME]"
drag, startPoint x: 154, startPoint y: 69, endPoint x: 58, endPoint y: 142, distance: 120.7
click at [58, 142] on section "[PERSON_NAME] Crédito hipotecario Santander Información del Cliente Verificació…" at bounding box center [399, 234] width 799 height 418
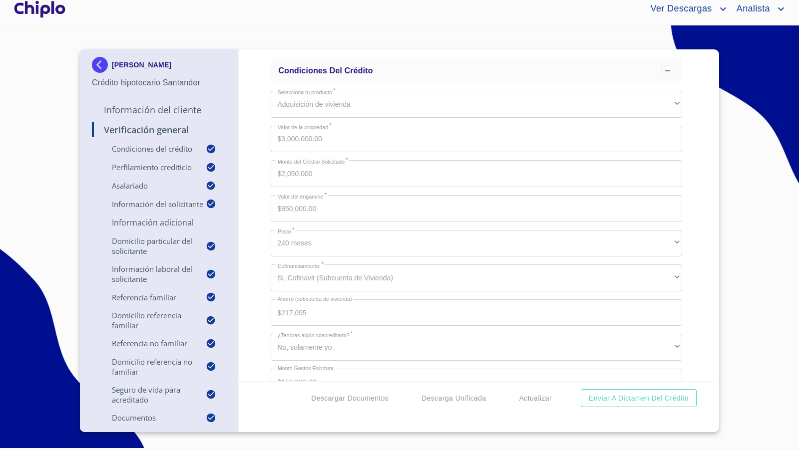
click at [699, 244] on div "Verificación General Condiciones del Crédito Selecciona tu producto   * Adquisi…" at bounding box center [477, 215] width 476 height 332
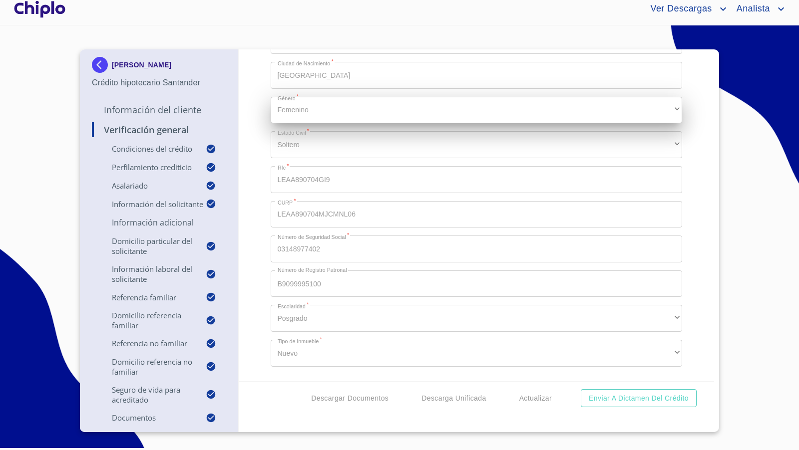
scroll to position [1135, 0]
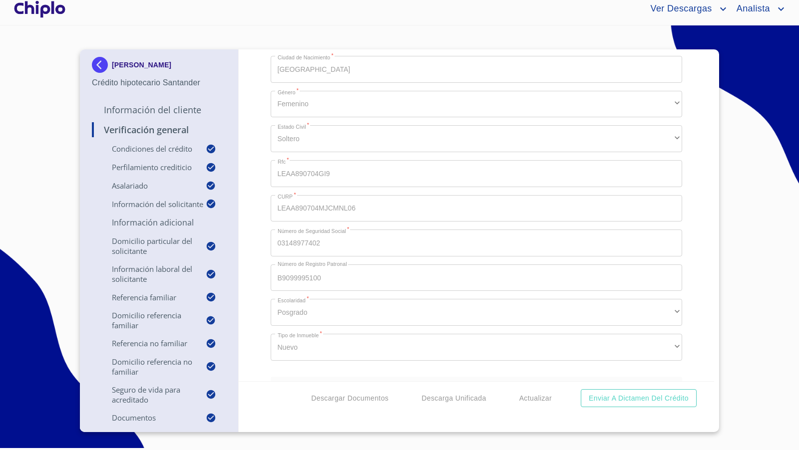
click at [260, 239] on div "Verificación General Condiciones del Crédito Selecciona tu producto   * Adquisi…" at bounding box center [477, 215] width 476 height 332
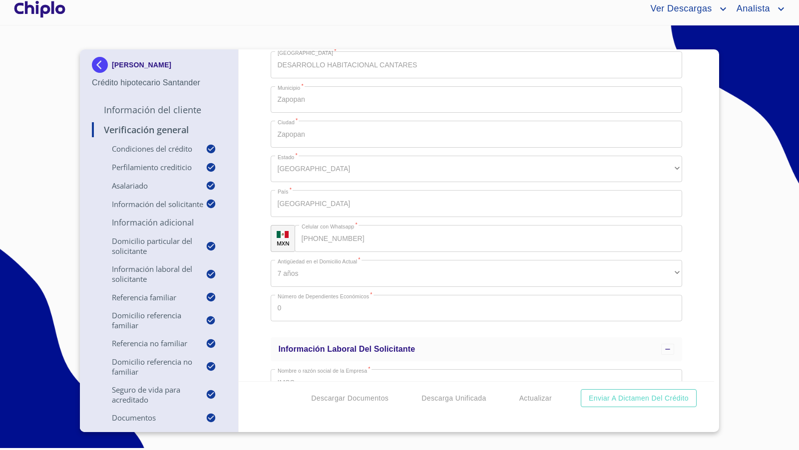
click at [267, 237] on div "Verificación General Condiciones del Crédito Selecciona tu producto   * Adquisi…" at bounding box center [477, 215] width 476 height 332
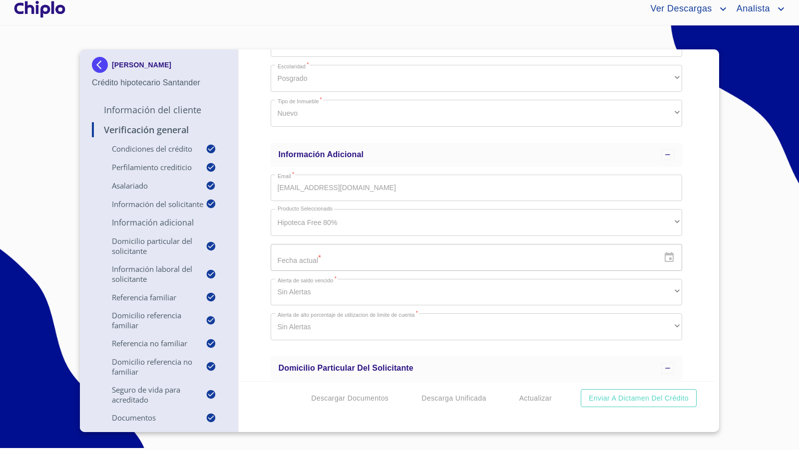
scroll to position [1363, 0]
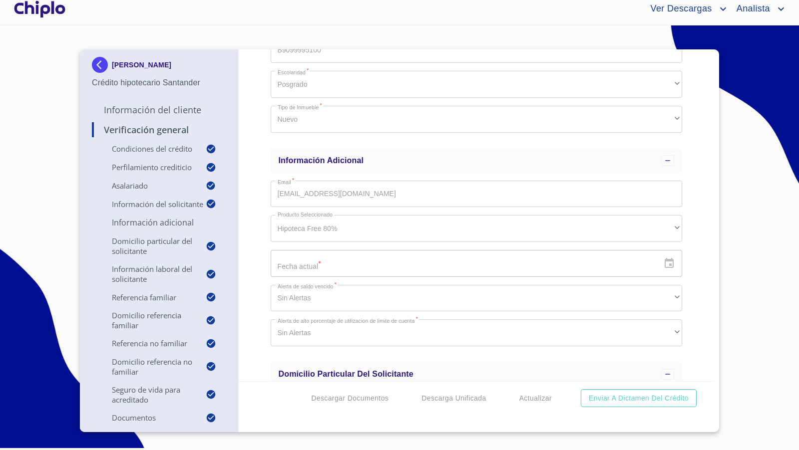
click at [255, 214] on div "Verificación General Condiciones del Crédito Selecciona tu producto   * Adquisi…" at bounding box center [477, 215] width 476 height 332
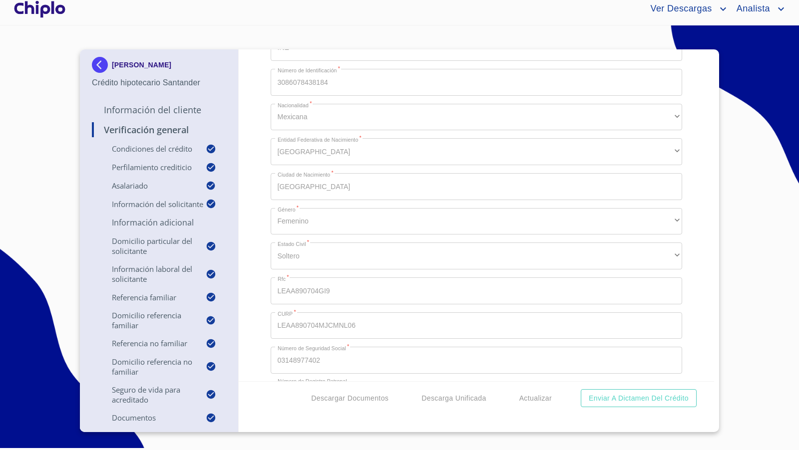
scroll to position [1017, 0]
click at [249, 175] on div "Verificación General Condiciones del Crédito Selecciona tu producto   * Adquisi…" at bounding box center [477, 215] width 476 height 332
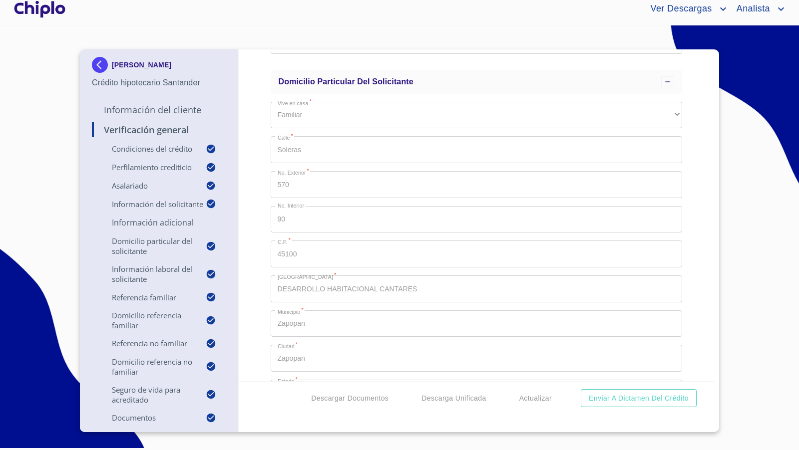
scroll to position [1662, 0]
click at [254, 194] on div "Verificación General Condiciones del Crédito Selecciona tu producto   * Adquisi…" at bounding box center [477, 215] width 476 height 332
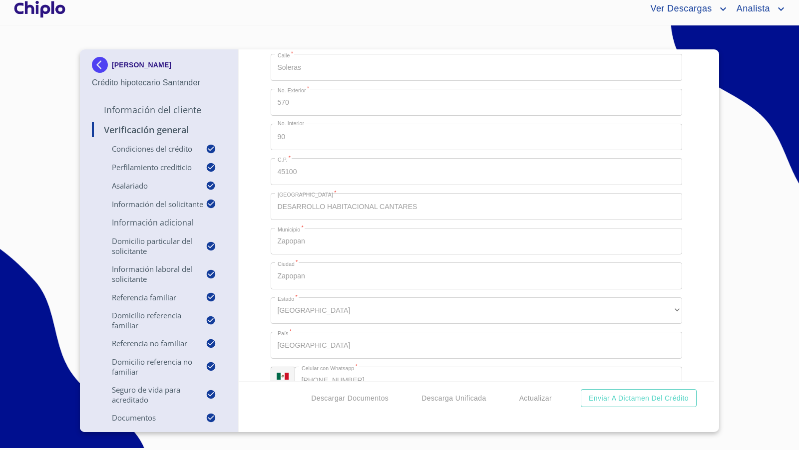
scroll to position [1748, 0]
click at [257, 233] on div "Verificación General Condiciones del Crédito Selecciona tu producto   * Adquisi…" at bounding box center [477, 215] width 476 height 332
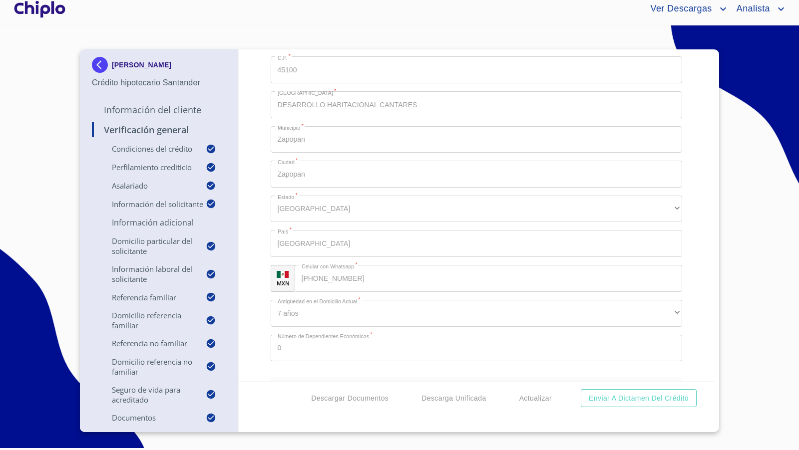
scroll to position [1852, 0]
